Goal: Navigation & Orientation: Go to known website

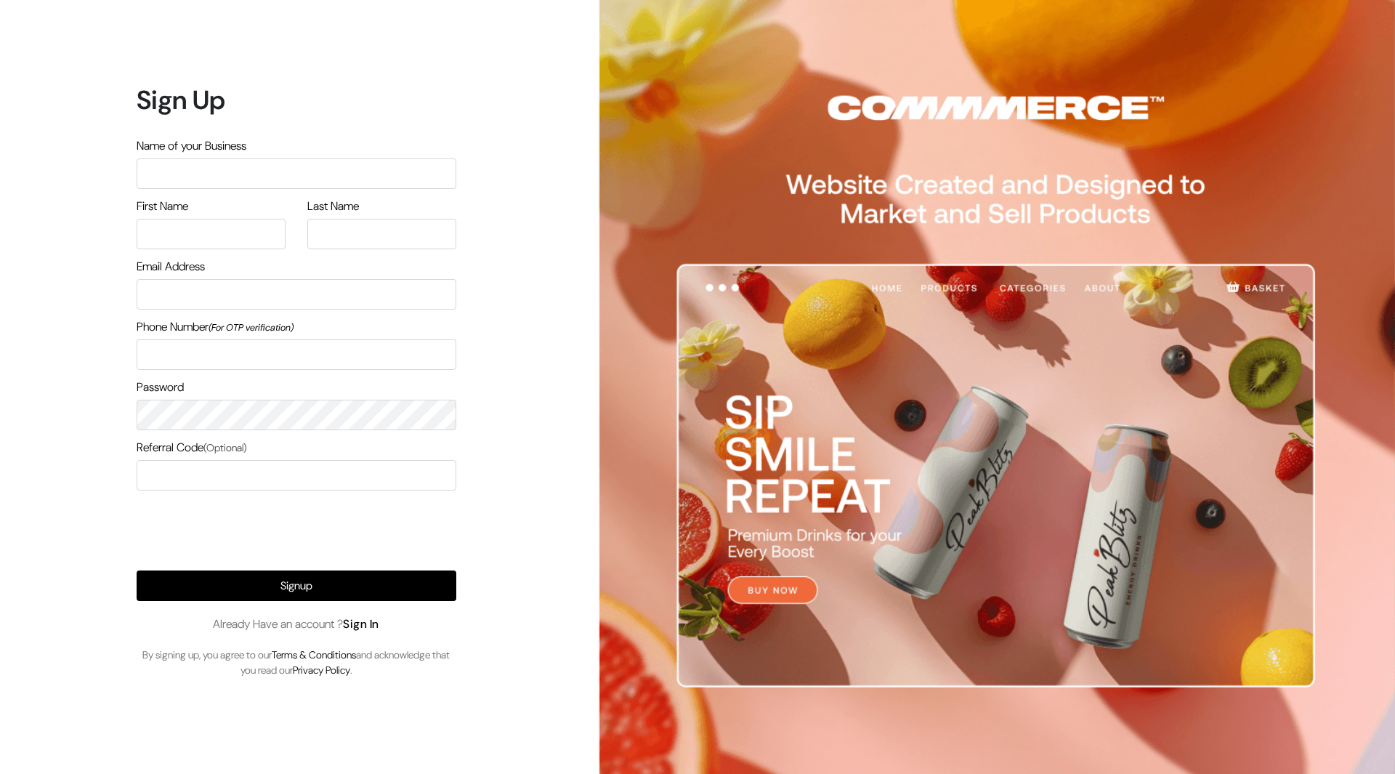
click at [379, 622] on link "Sign In" at bounding box center [361, 623] width 36 height 15
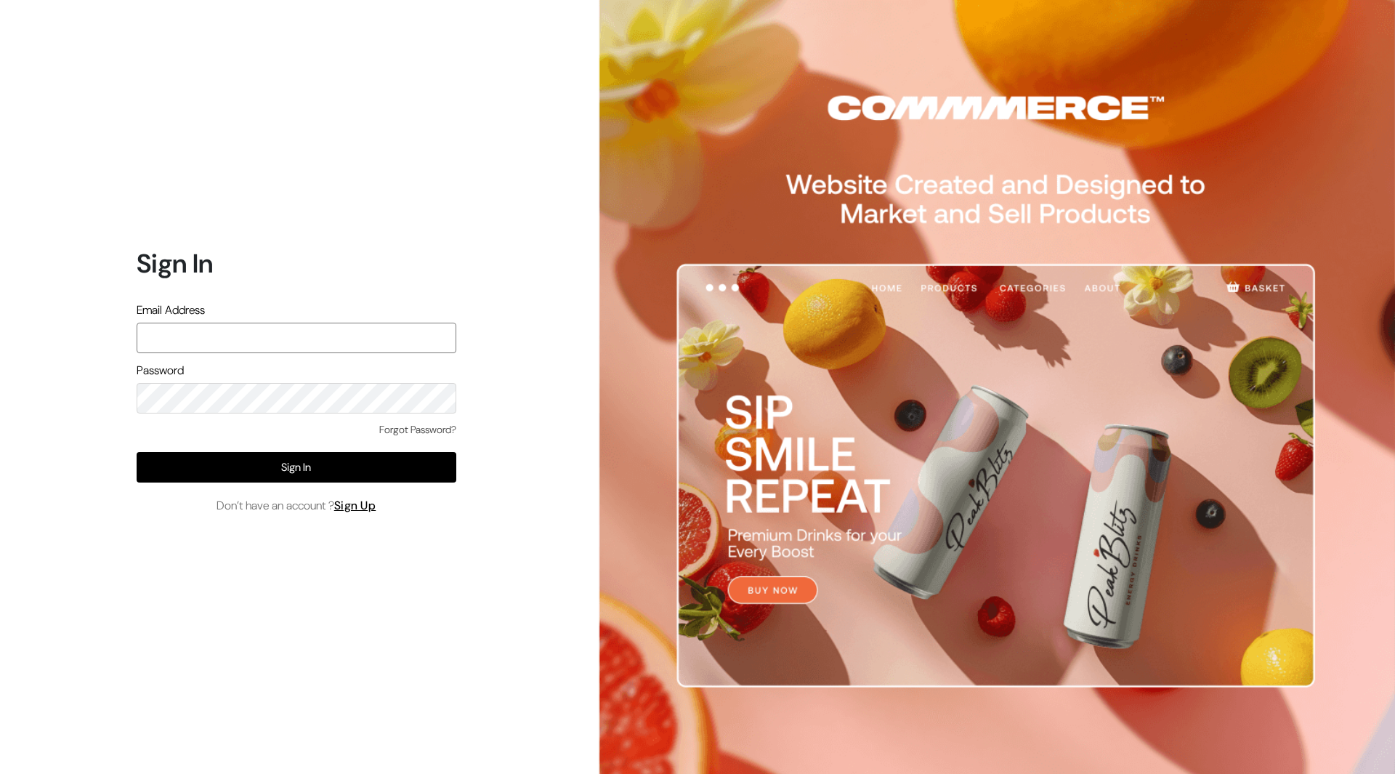
type input "mayank@commmerce.com"
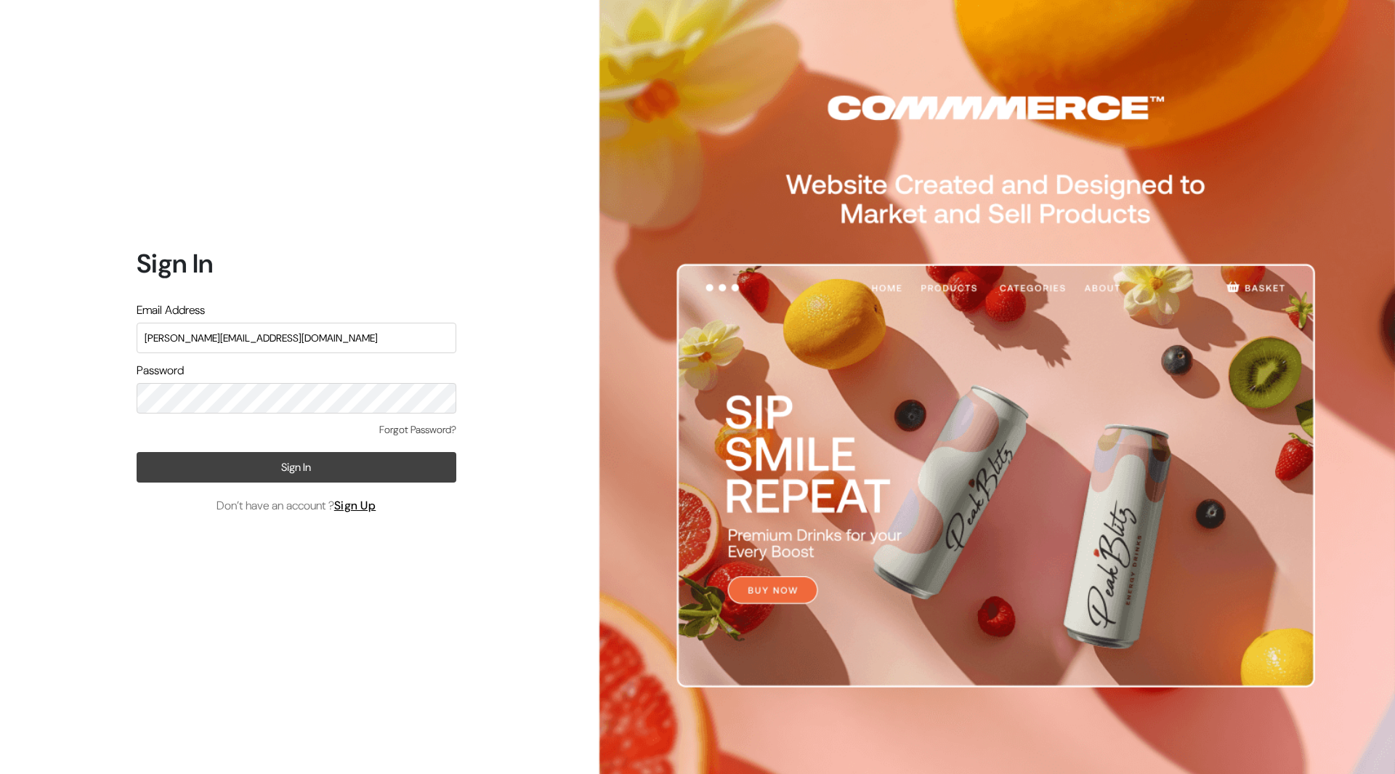
click at [308, 463] on button "Sign In" at bounding box center [297, 467] width 320 height 31
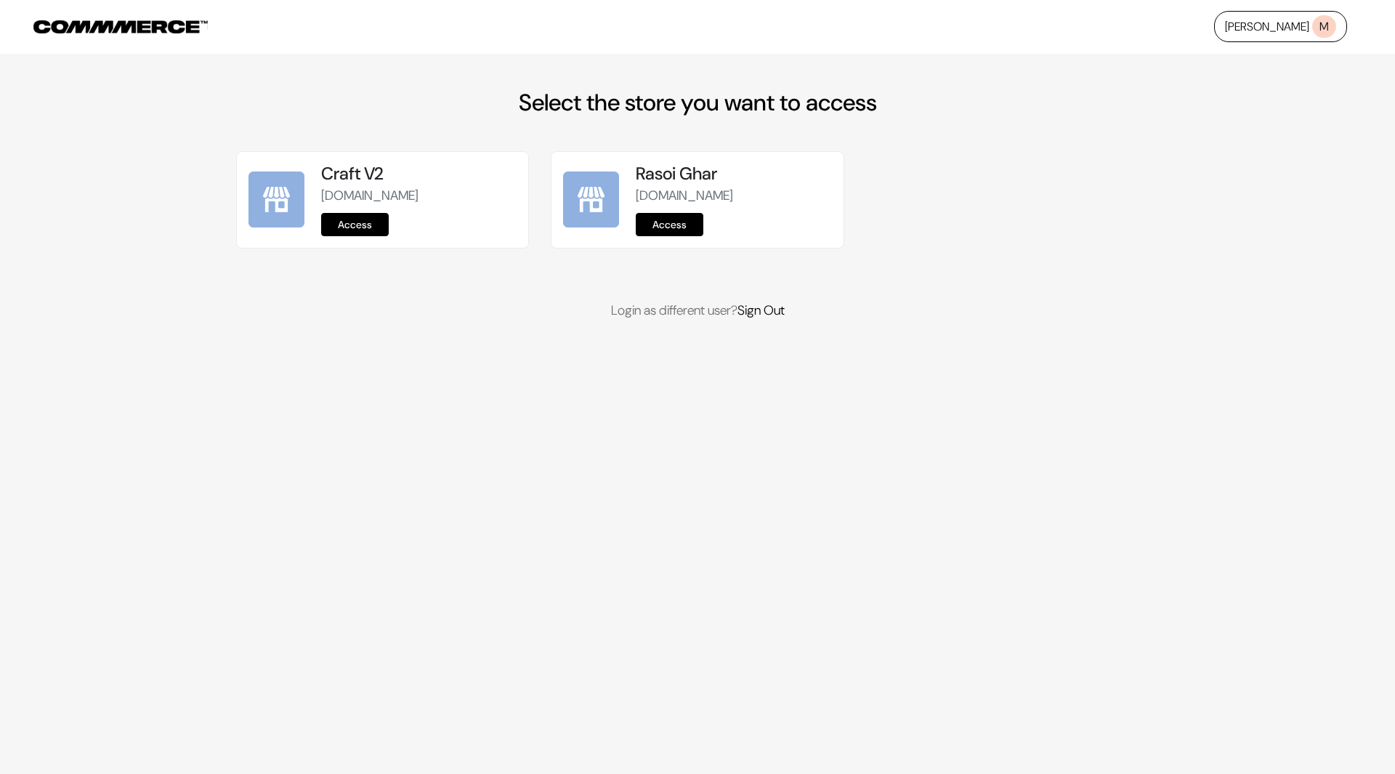
click at [368, 216] on link "Access" at bounding box center [355, 224] width 68 height 23
